Goal: Find specific page/section: Find specific page/section

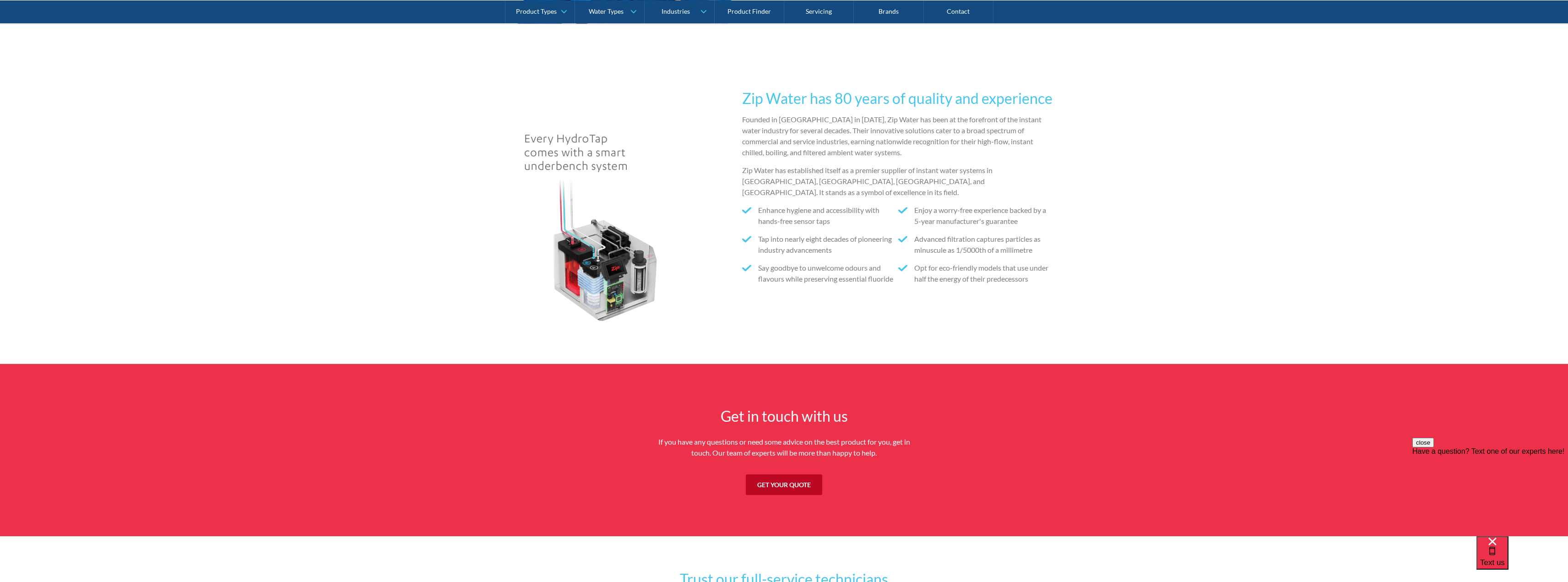
scroll to position [2106, 0]
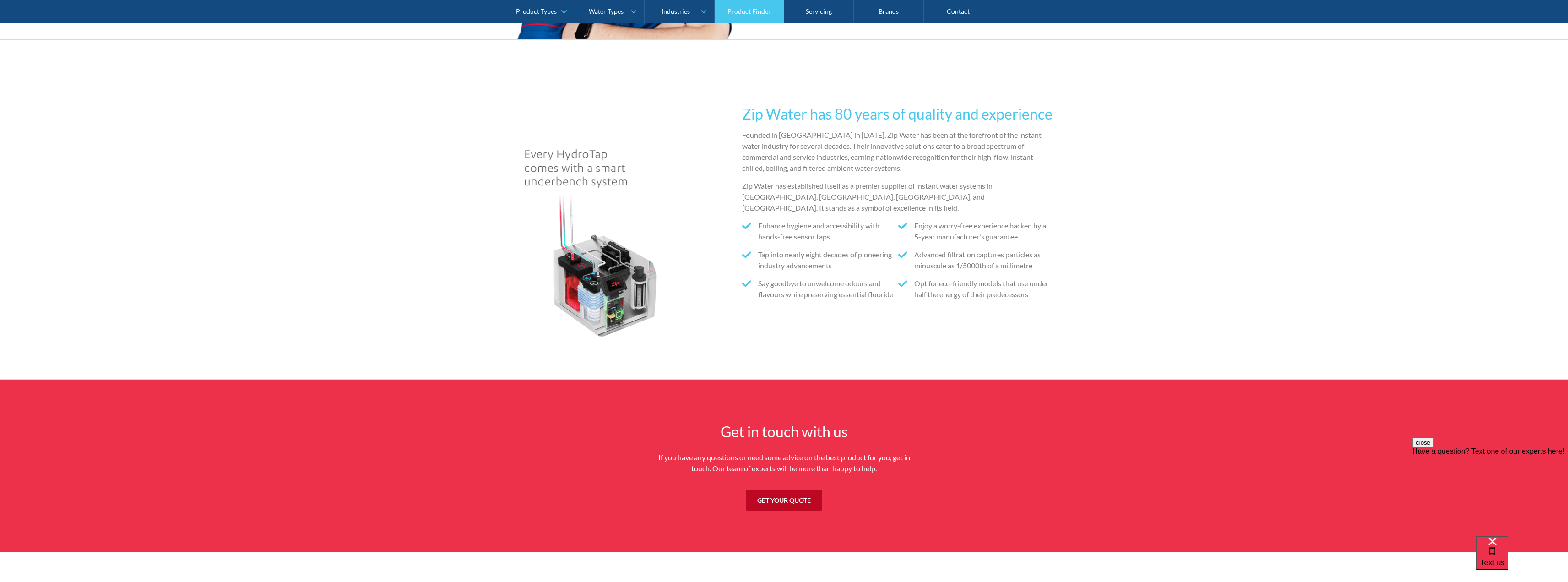
click at [745, 11] on link "Product Finder" at bounding box center [749, 12] width 69 height 23
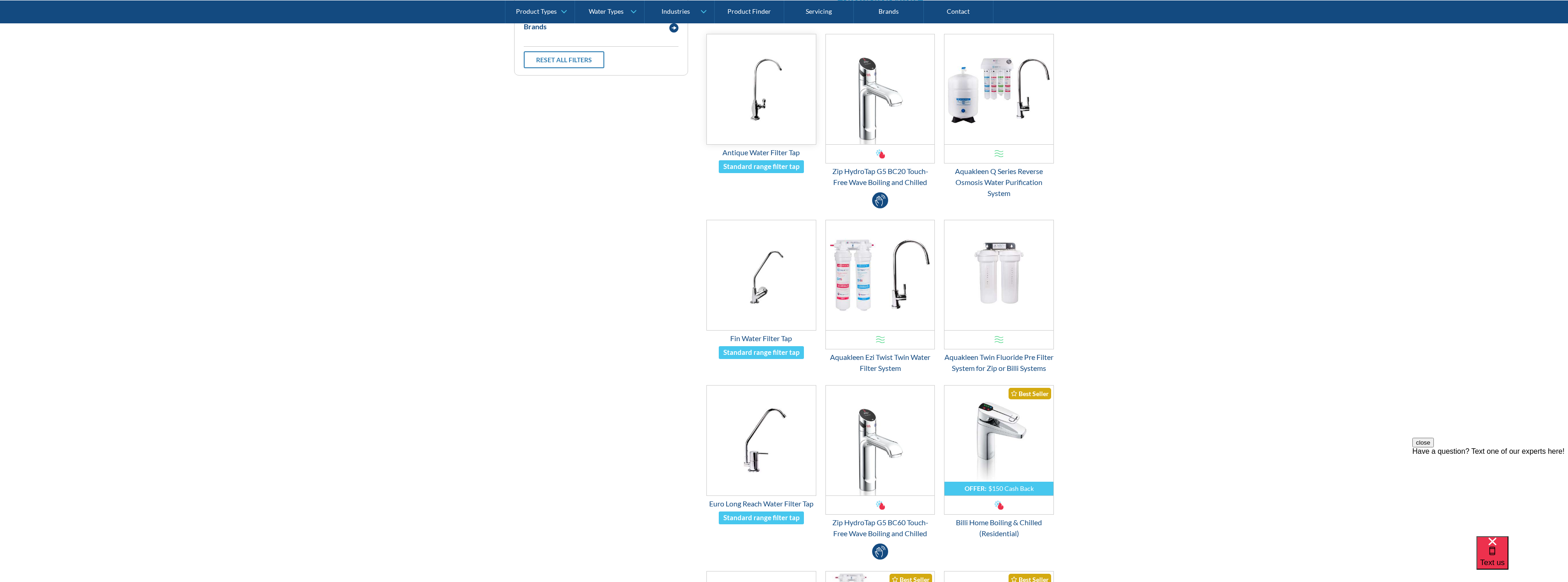
scroll to position [46, 0]
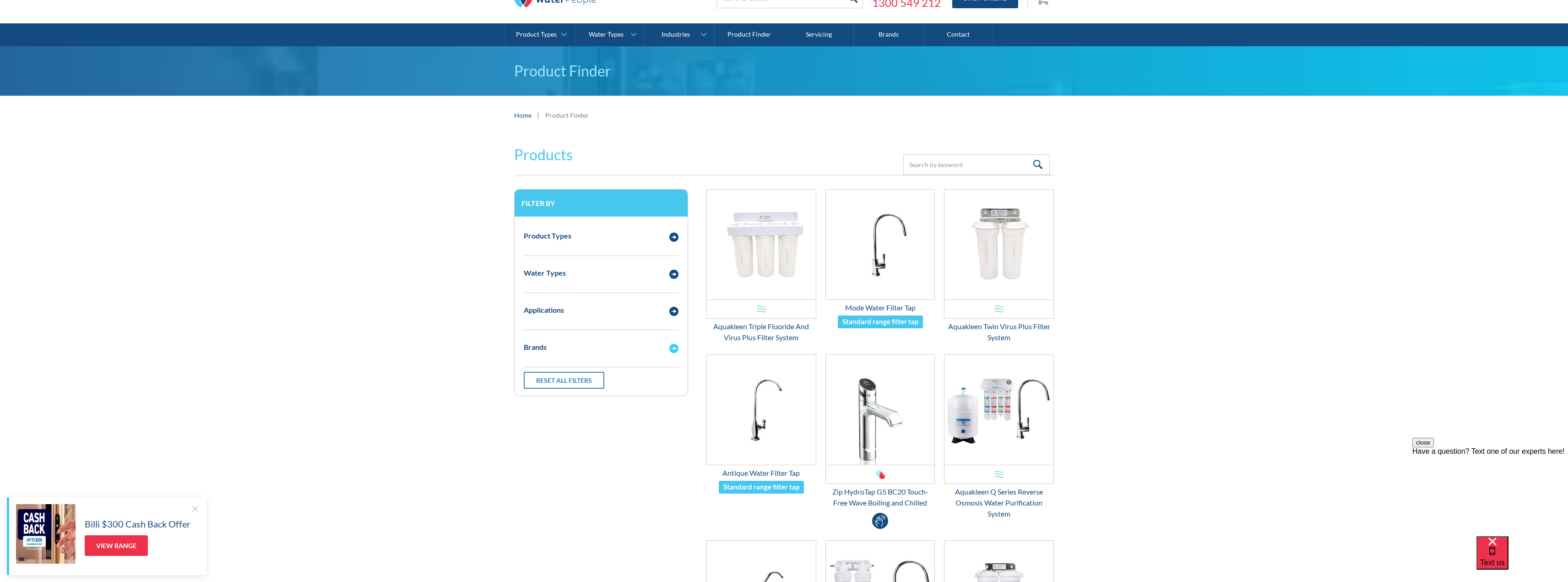
click at [672, 348] on img "Email Form 3" at bounding box center [674, 348] width 9 height 9
click at [533, 365] on span "Zip" at bounding box center [537, 365] width 10 height 11
click at [530, 365] on input "Zip" at bounding box center [527, 364] width 6 height 6
radio input "true"
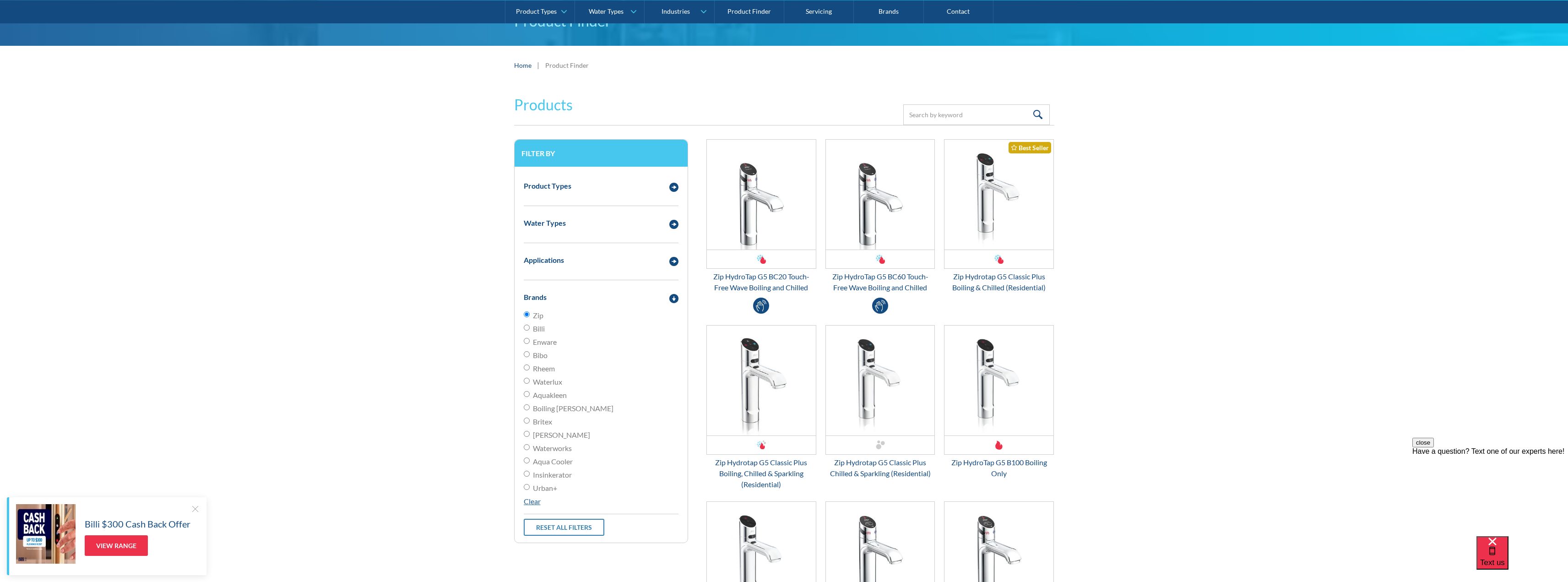
scroll to position [91, 0]
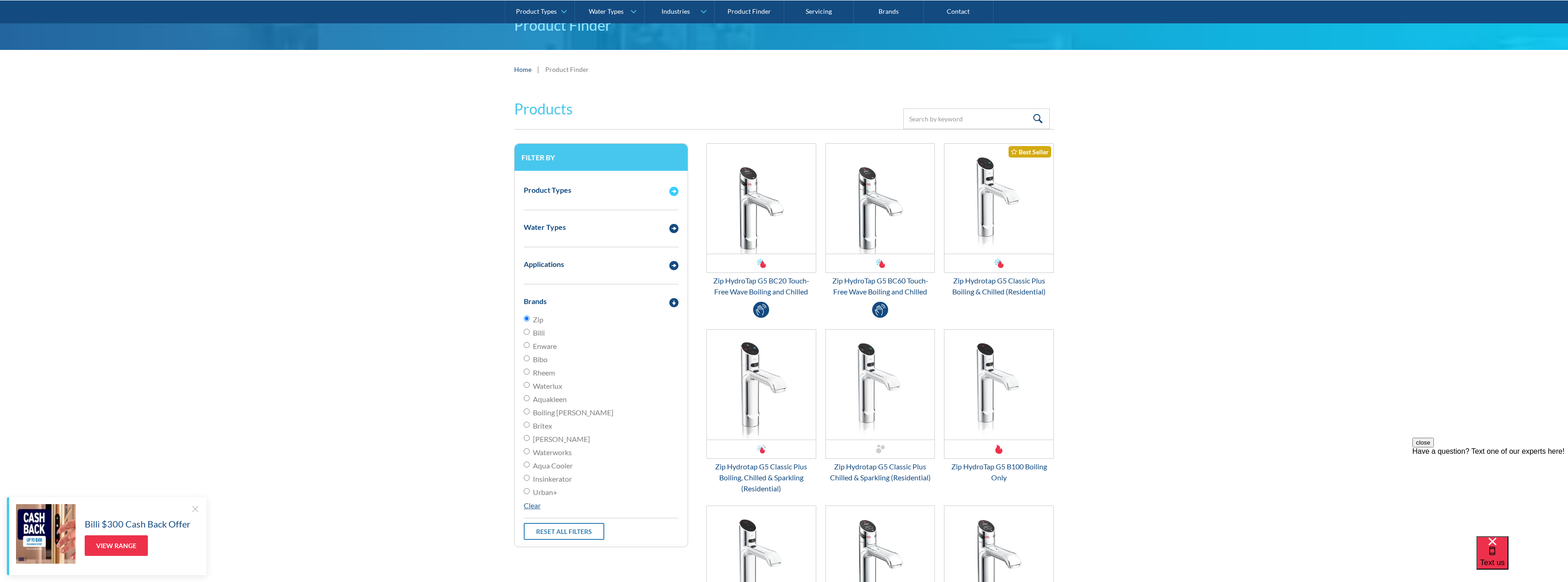
click at [677, 189] on img "Email Form 3" at bounding box center [674, 191] width 9 height 9
